Goal: Transaction & Acquisition: Purchase product/service

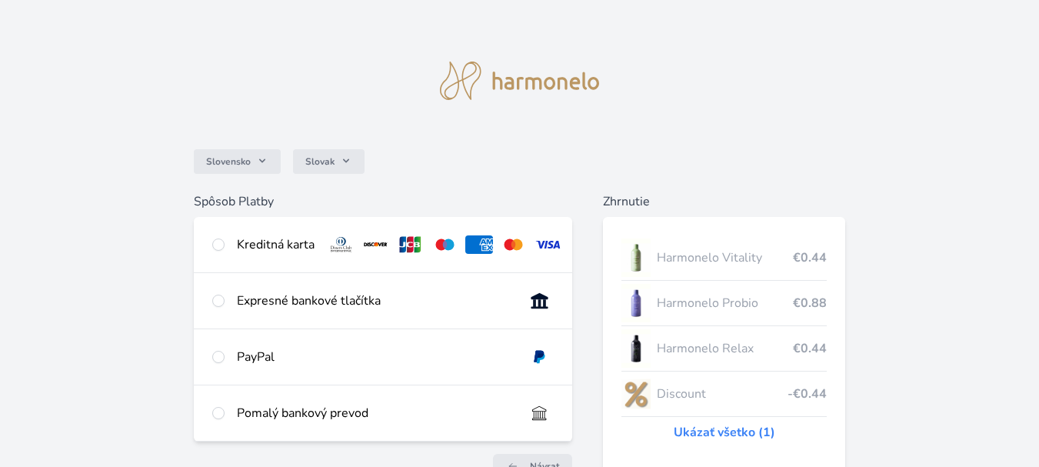
scroll to position [162, 0]
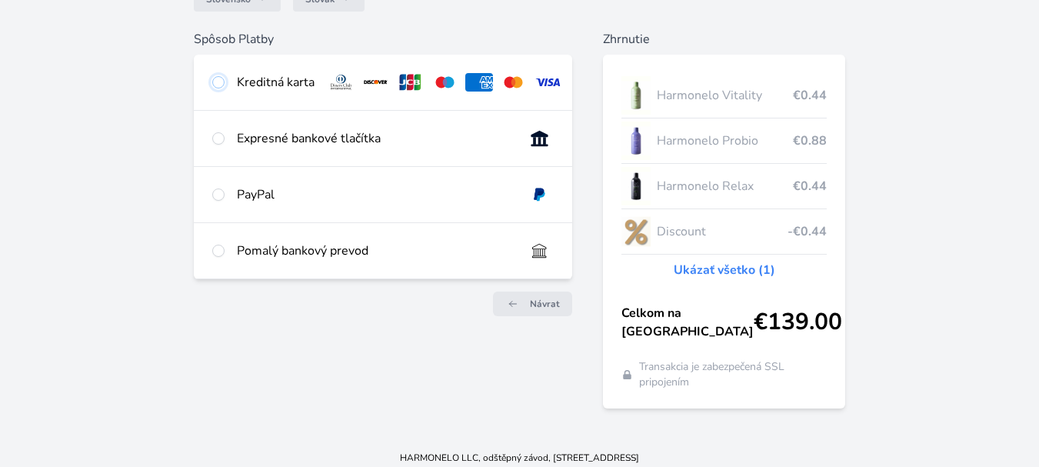
click at [221, 78] on input "radio" at bounding box center [218, 82] width 12 height 12
radio input "true"
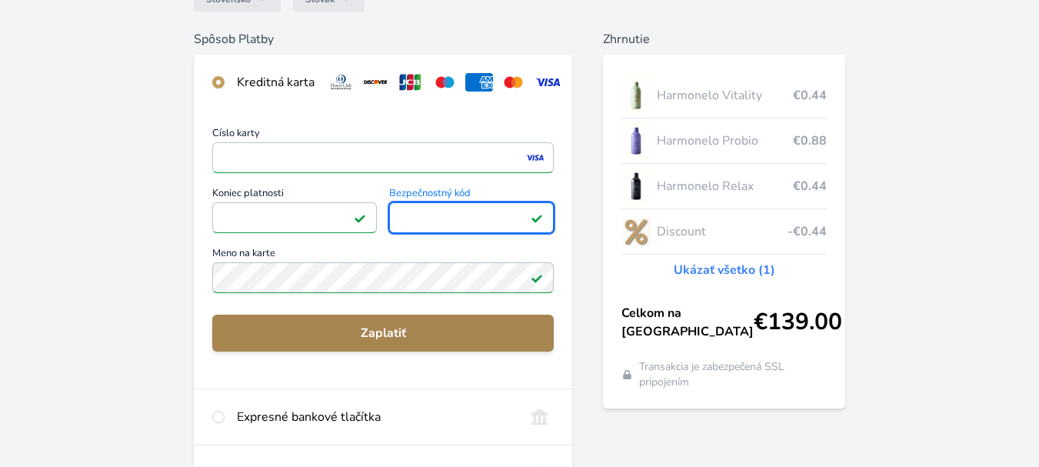
click at [411, 342] on span "Zaplatiť" at bounding box center [383, 333] width 317 height 18
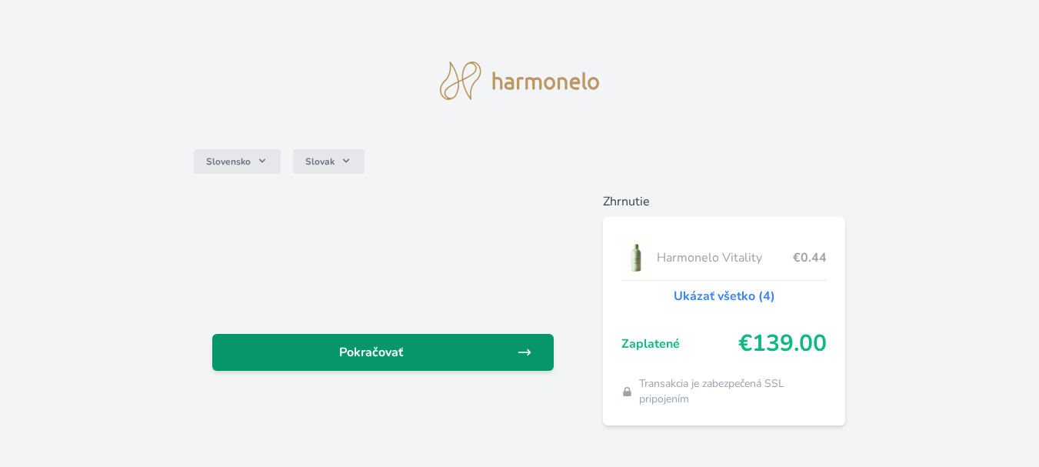
click at [391, 351] on span "Pokračovať" at bounding box center [371, 352] width 292 height 18
